Goal: Entertainment & Leisure: Consume media (video, audio)

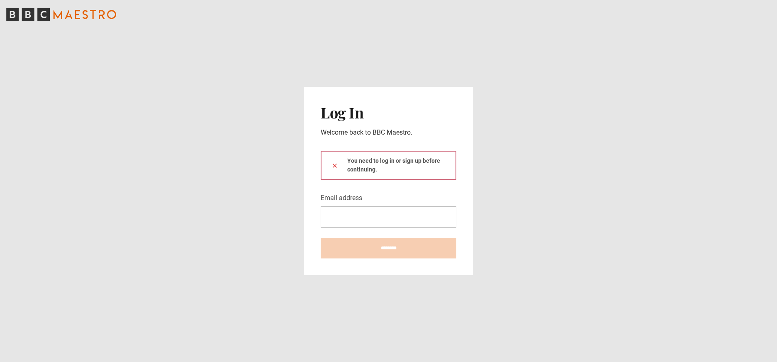
type input "**********"
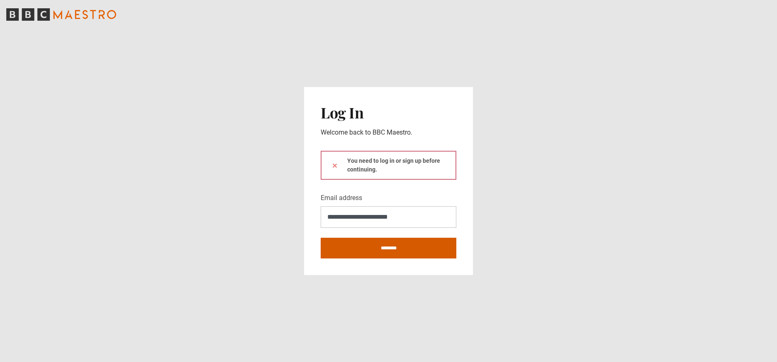
click at [378, 243] on input "********" at bounding box center [389, 248] width 136 height 21
type input "**********"
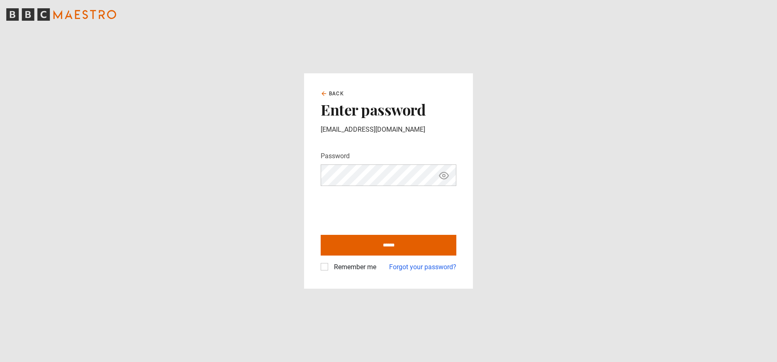
click at [346, 265] on label "Remember me" at bounding box center [353, 267] width 46 height 10
click at [392, 248] on input "******" at bounding box center [389, 245] width 136 height 21
type input "**********"
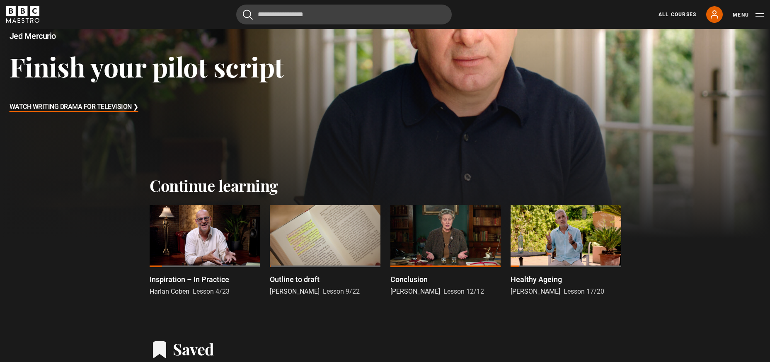
scroll to position [124, 0]
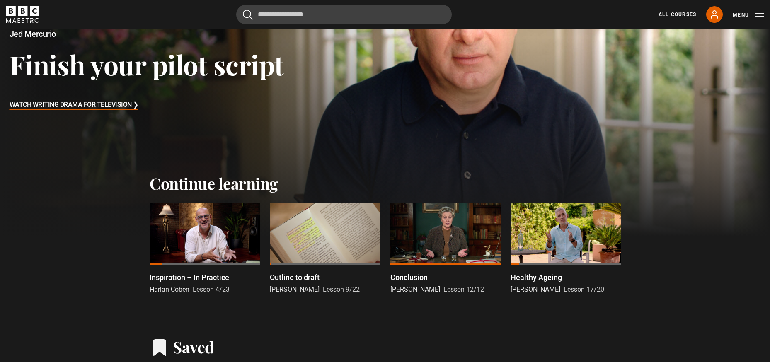
click at [221, 236] on div at bounding box center [205, 234] width 110 height 62
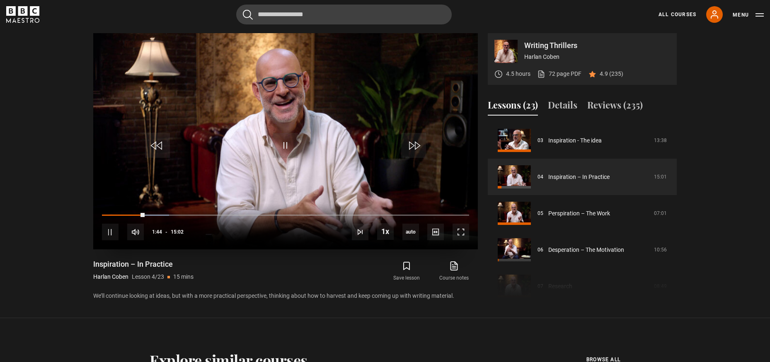
drag, startPoint x: 138, startPoint y: 217, endPoint x: 102, endPoint y: 218, distance: 36.5
click at [102, 218] on div "10s Skip Back 10 seconds Pause 10s Skip Forward 10 seconds Loaded : 18.29% 01:0…" at bounding box center [285, 227] width 385 height 46
click at [104, 215] on div "Loaded : 18.85% 00:04 00:04" at bounding box center [285, 215] width 367 height 2
click at [111, 236] on span "Video Player" at bounding box center [110, 232] width 17 height 17
click at [288, 148] on span "Video Player" at bounding box center [285, 145] width 25 height 25
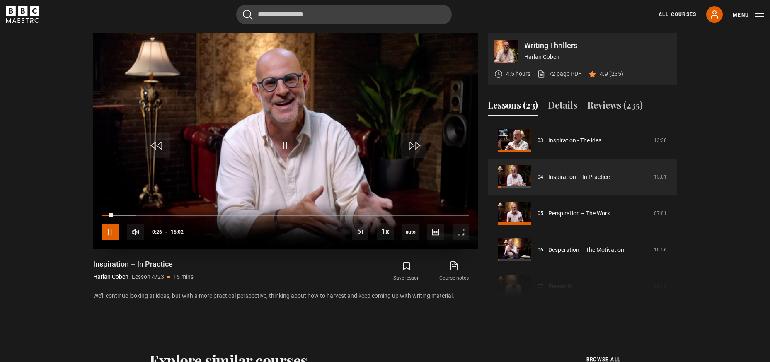
click at [109, 235] on span "Video Player" at bounding box center [110, 232] width 17 height 17
click at [295, 136] on span "Video Player" at bounding box center [285, 145] width 25 height 25
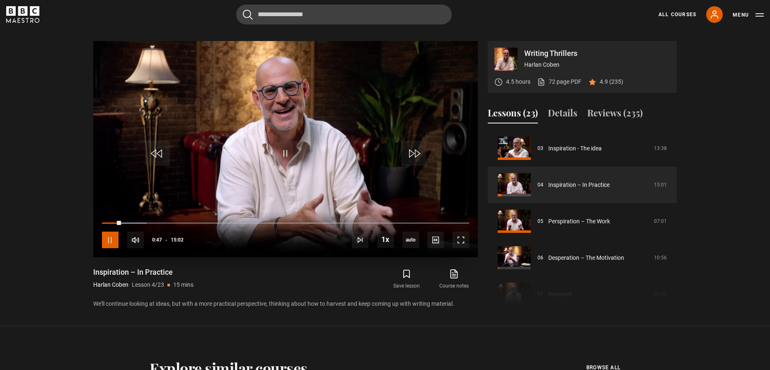
click at [111, 240] on span "Video Player" at bounding box center [110, 240] width 17 height 17
click at [284, 148] on span "Video Player" at bounding box center [285, 153] width 25 height 25
click at [103, 239] on span "Video Player" at bounding box center [110, 240] width 17 height 17
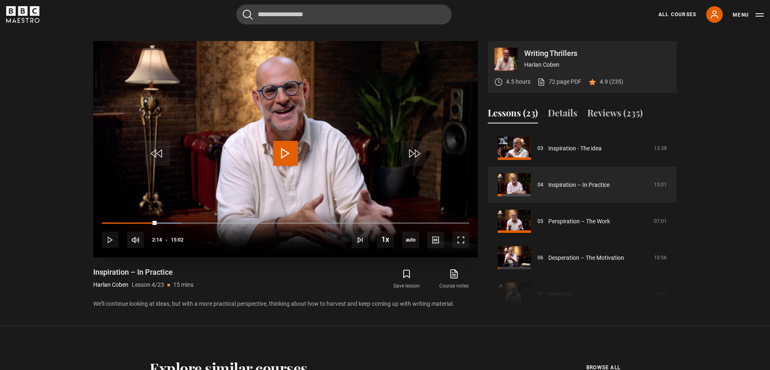
click at [285, 146] on span "Video Player" at bounding box center [285, 153] width 25 height 25
click at [289, 153] on span "Video Player" at bounding box center [285, 153] width 25 height 25
click at [293, 153] on span "Video Player" at bounding box center [285, 153] width 25 height 25
click at [289, 150] on span "Video Player" at bounding box center [285, 153] width 25 height 25
click at [277, 155] on span "Video Player" at bounding box center [285, 153] width 25 height 25
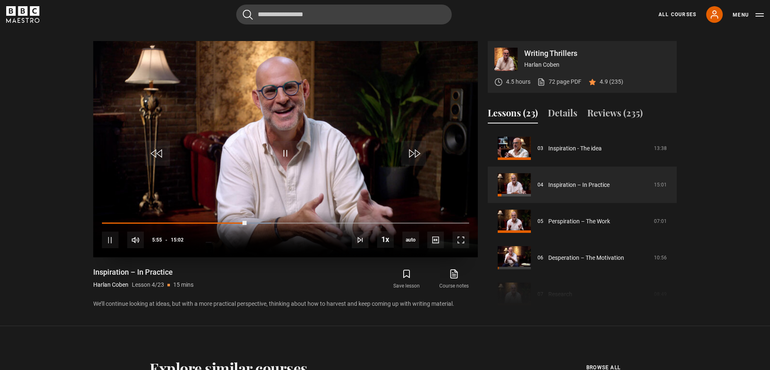
click at [258, 84] on video "Video Player" at bounding box center [285, 149] width 385 height 216
click at [219, 225] on div "10s Skip Back 10 seconds Pause 10s Skip Forward 10 seconds Loaded : 3.88% 04:47…" at bounding box center [285, 234] width 385 height 46
click at [221, 223] on div "Loaded : 0.00% 04:52 04:52" at bounding box center [285, 223] width 367 height 2
click at [228, 222] on div "10s Skip Back 10 seconds Pause 10s Skip Forward 10 seconds Loaded : 39.91% 04:5…" at bounding box center [285, 234] width 385 height 46
click at [228, 223] on div "Loaded : 39.91% 05:09 04:59" at bounding box center [285, 223] width 367 height 2
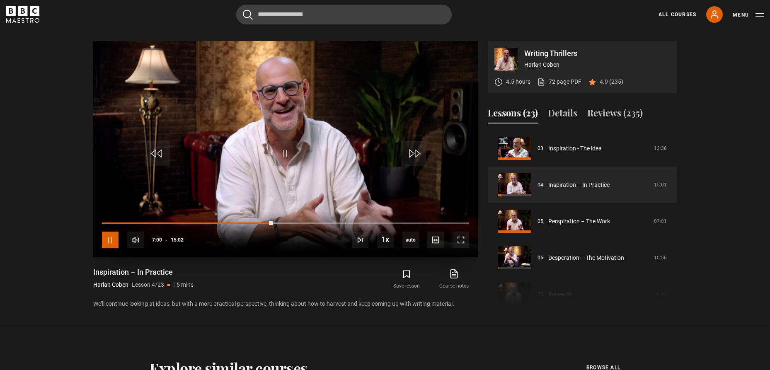
click at [112, 241] on span "Video Player" at bounding box center [110, 240] width 17 height 17
click at [281, 154] on span "Video Player" at bounding box center [285, 153] width 25 height 25
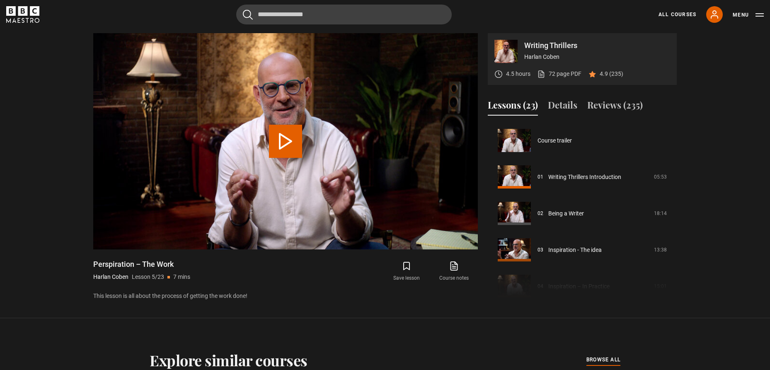
scroll to position [146, 0]
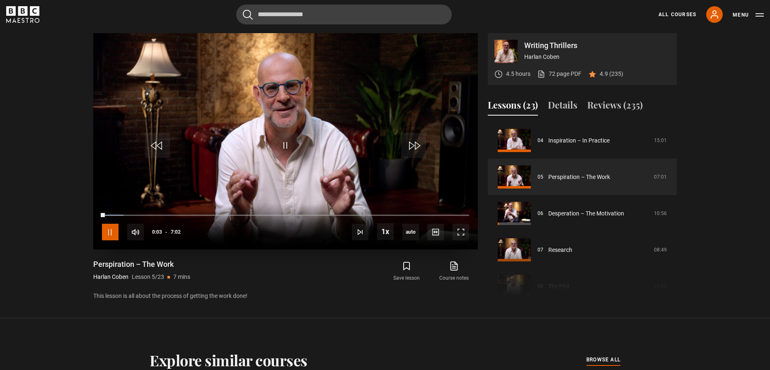
click at [111, 228] on span "Video Player" at bounding box center [110, 232] width 17 height 17
